Goal: Navigation & Orientation: Find specific page/section

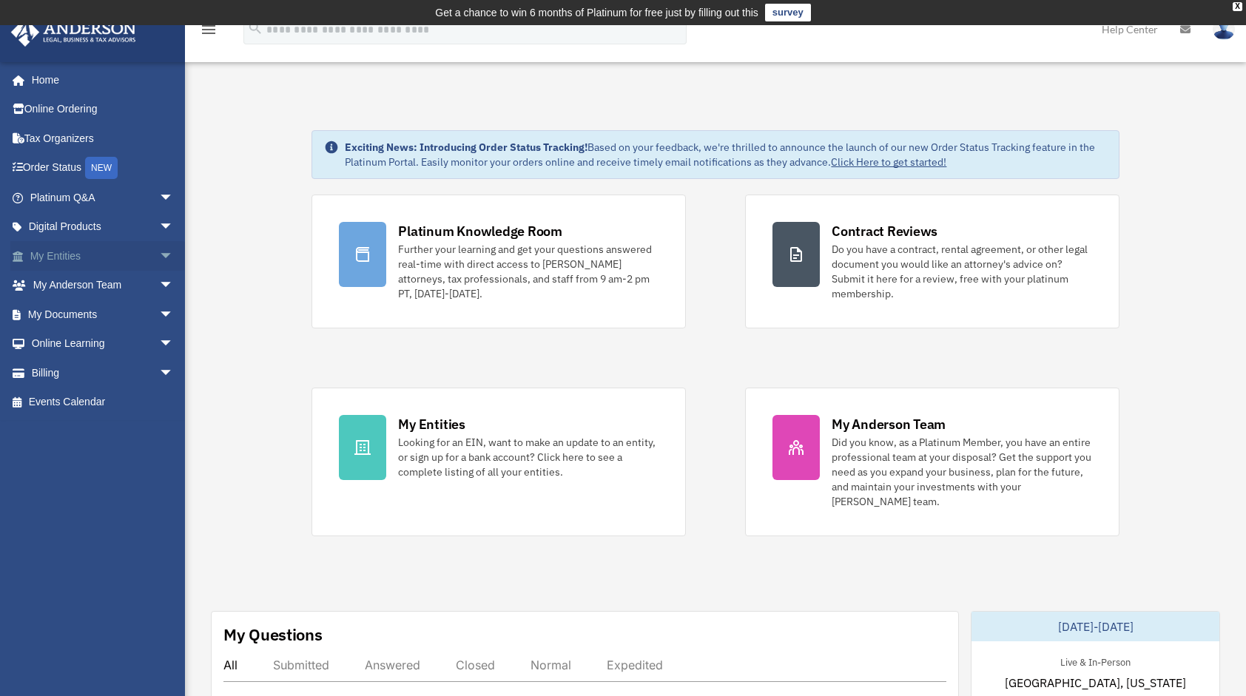
click at [159, 255] on span "arrow_drop_down" at bounding box center [174, 256] width 30 height 30
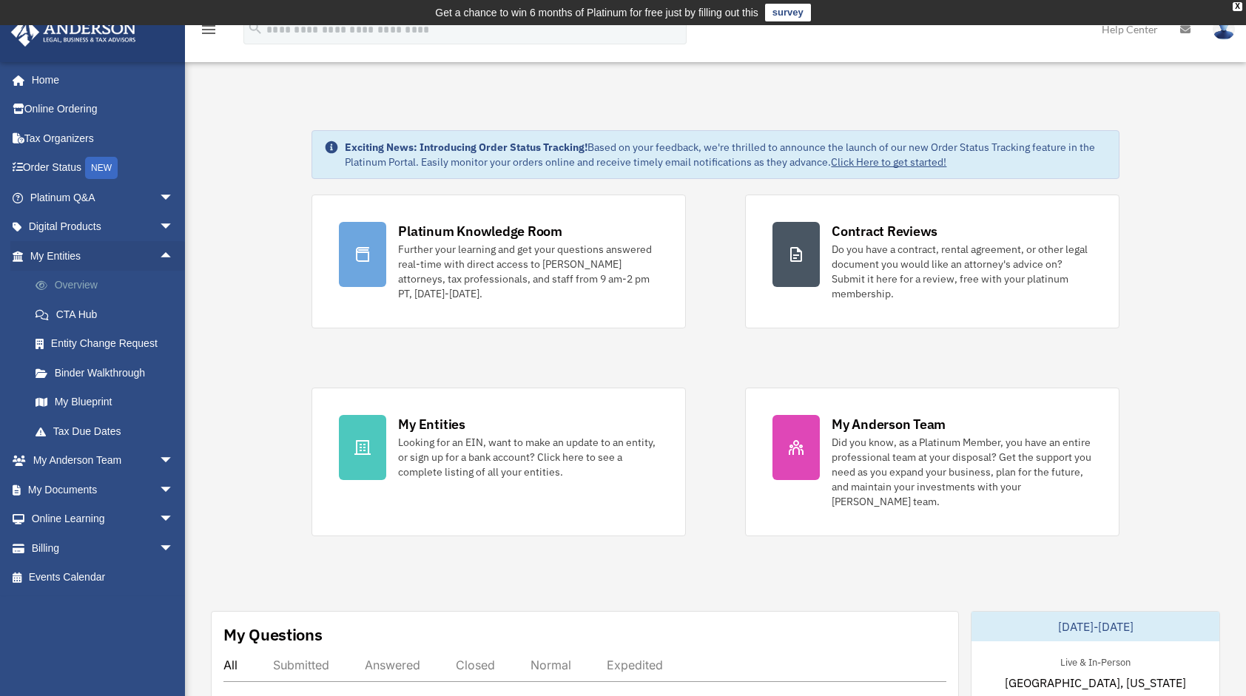
click at [96, 286] on link "Overview" at bounding box center [108, 286] width 175 height 30
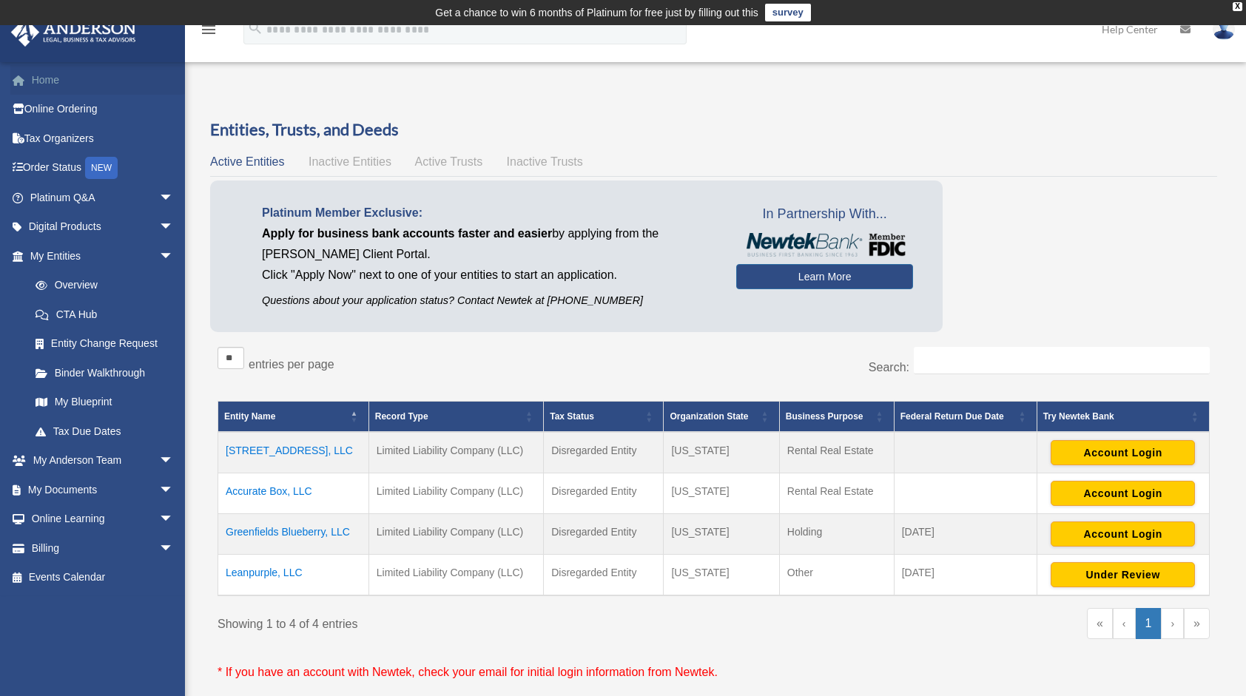
click at [58, 86] on link "Home" at bounding box center [103, 80] width 186 height 30
